Goal: Information Seeking & Learning: Learn about a topic

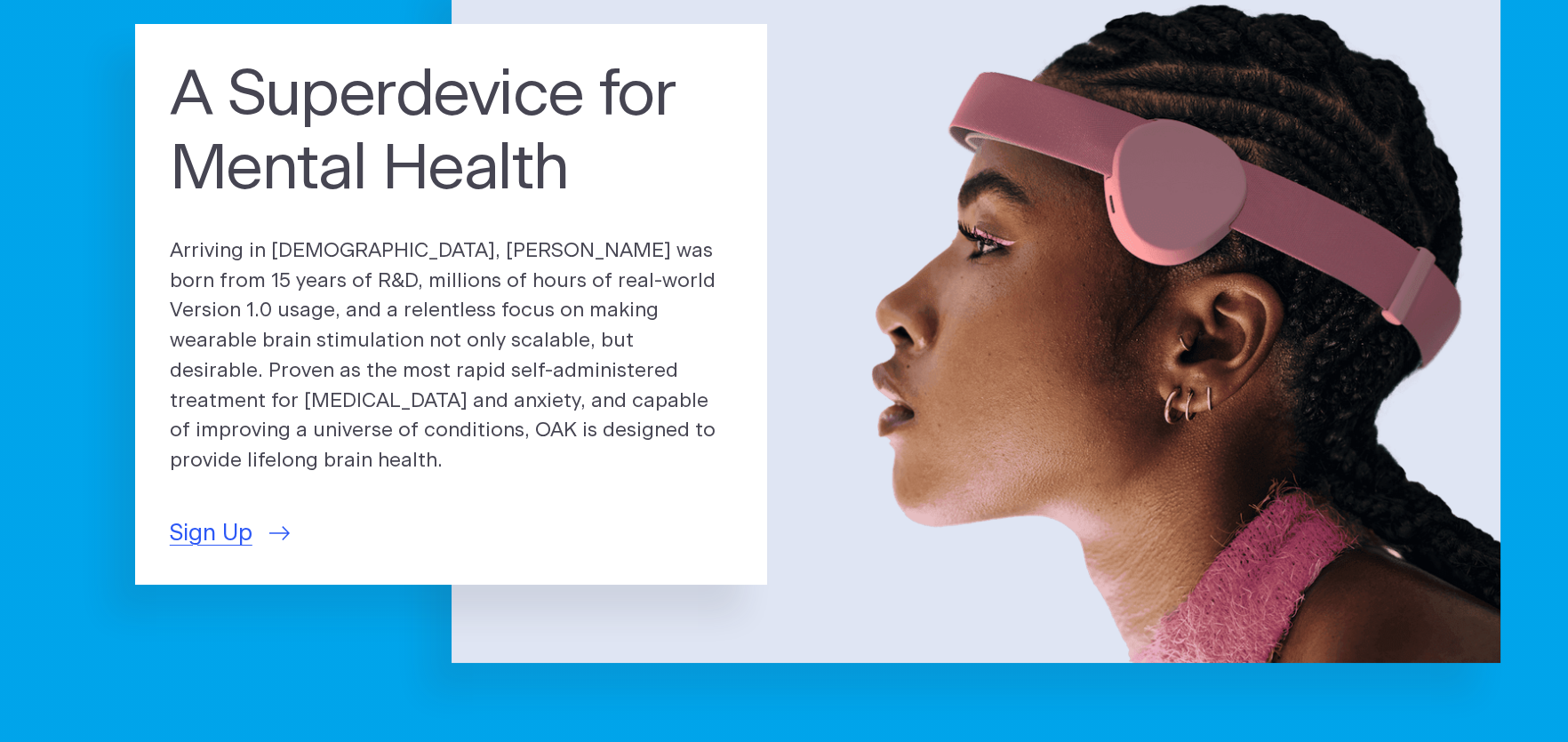
scroll to position [177, 0]
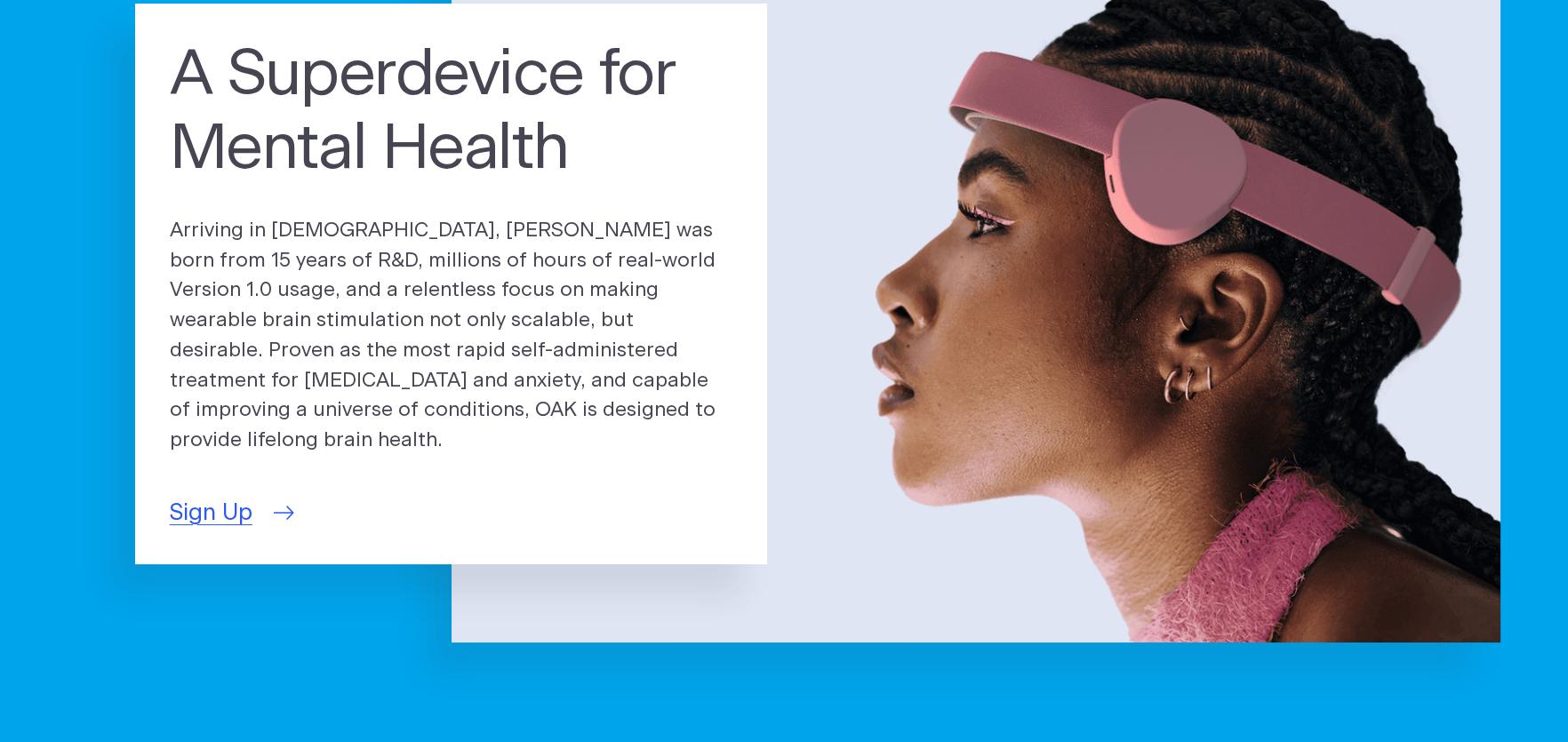
click at [226, 506] on span "Sign Up" at bounding box center [211, 514] width 83 height 35
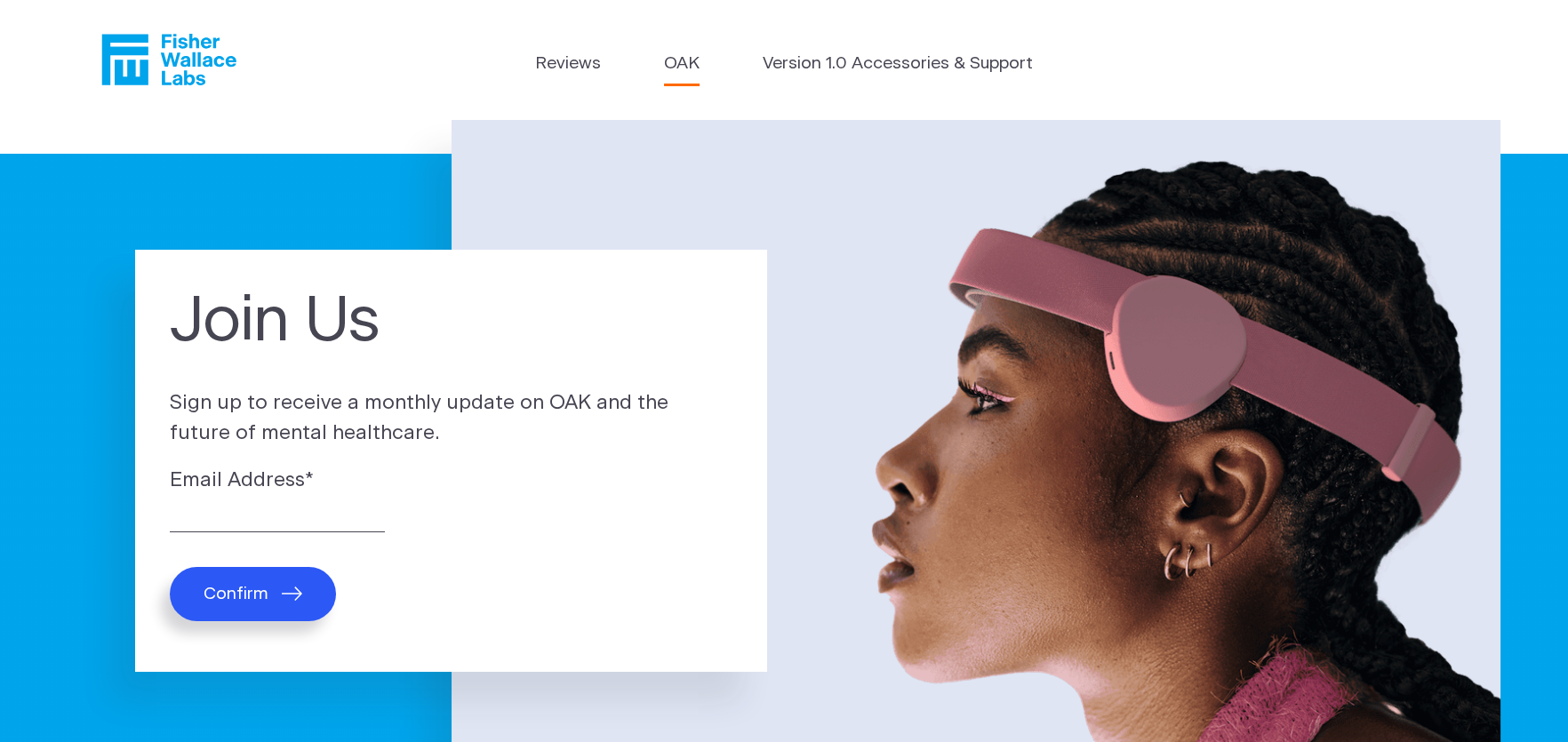
click at [683, 71] on link "OAK" at bounding box center [681, 64] width 36 height 26
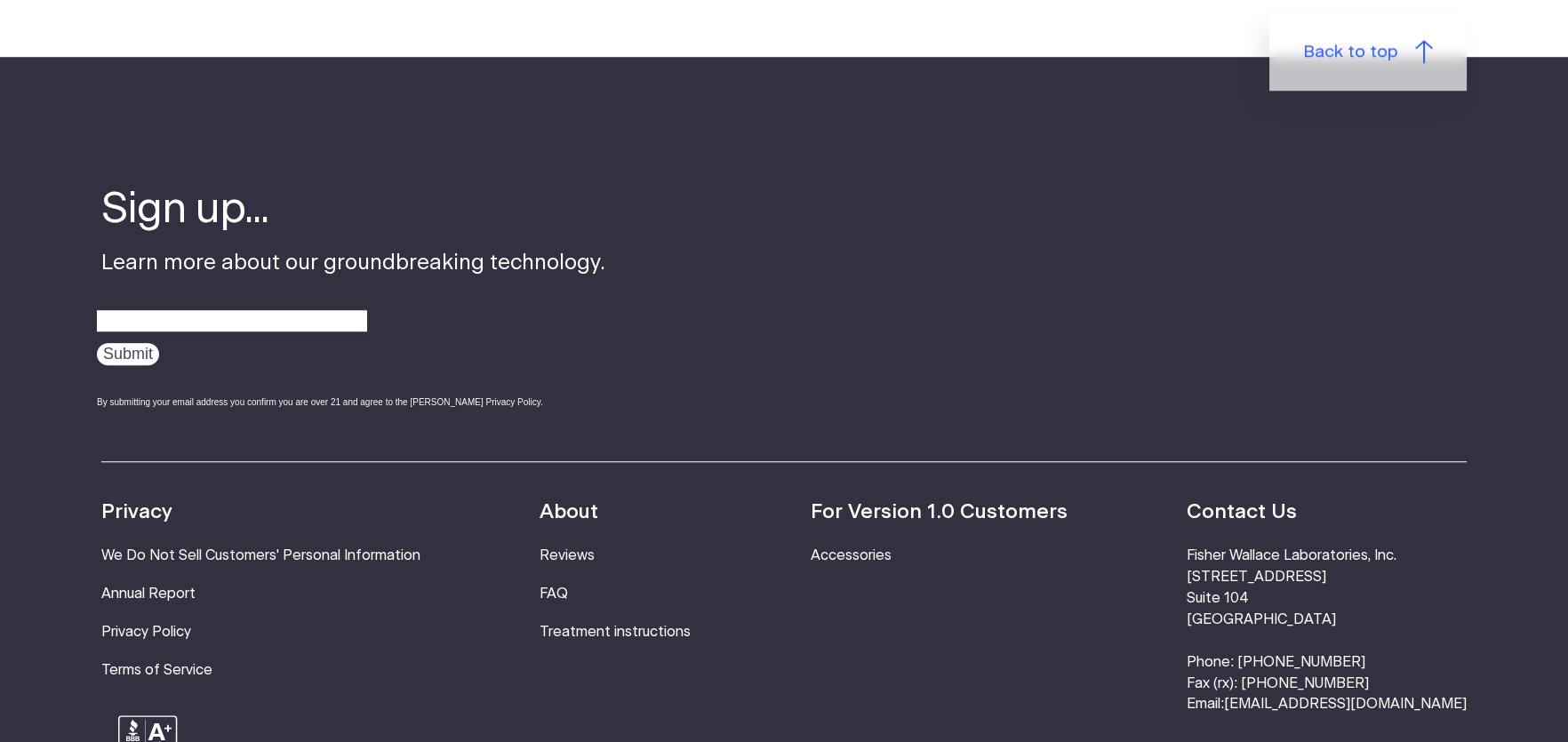
scroll to position [3105, 0]
